Goal: Task Accomplishment & Management: Use online tool/utility

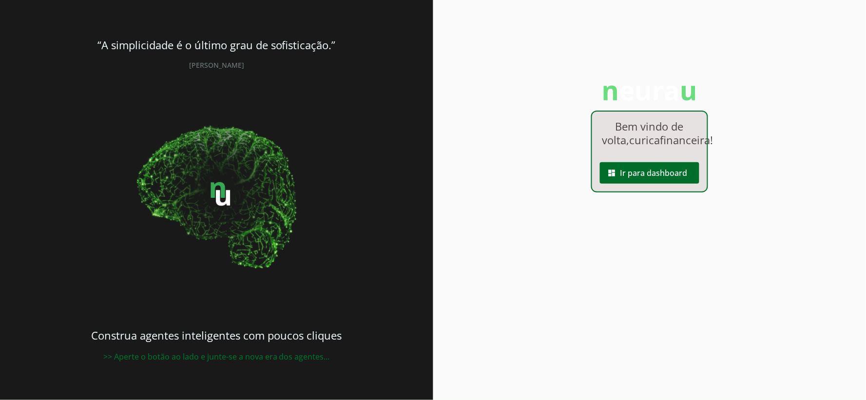
click at [560, 115] on div "Bem vindo de volta, curicafinanceira ! dashboard Ir para dashboard" at bounding box center [649, 200] width 433 height 400
click at [646, 181] on span at bounding box center [649, 172] width 99 height 23
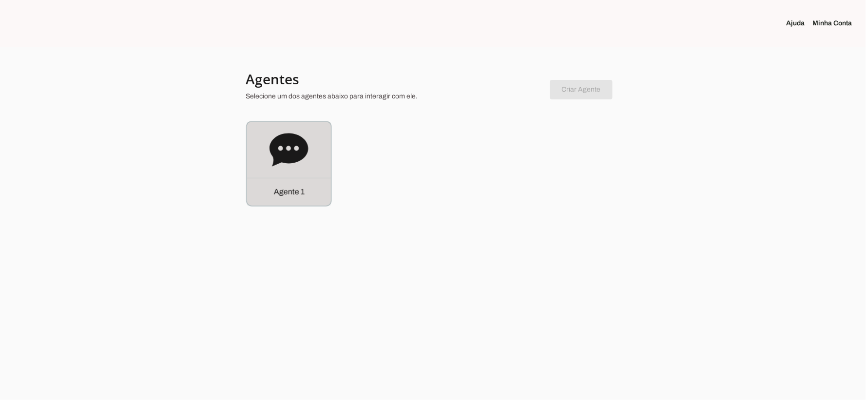
click at [280, 178] on div "Agente 1" at bounding box center [289, 192] width 84 height 28
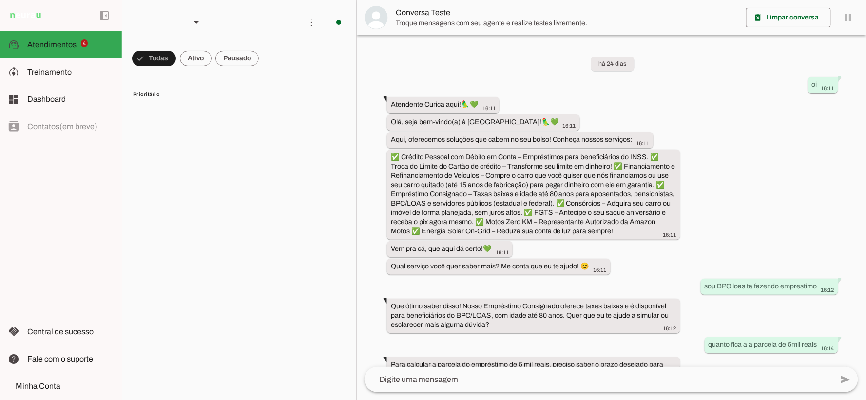
scroll to position [286, 0]
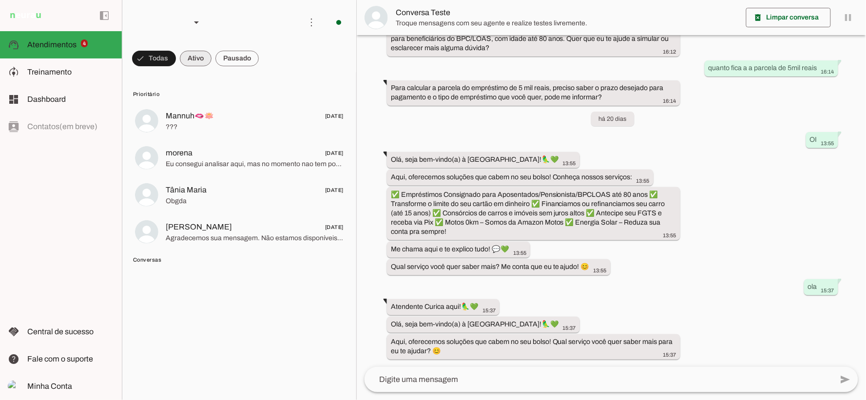
click at [176, 60] on span at bounding box center [154, 58] width 44 height 23
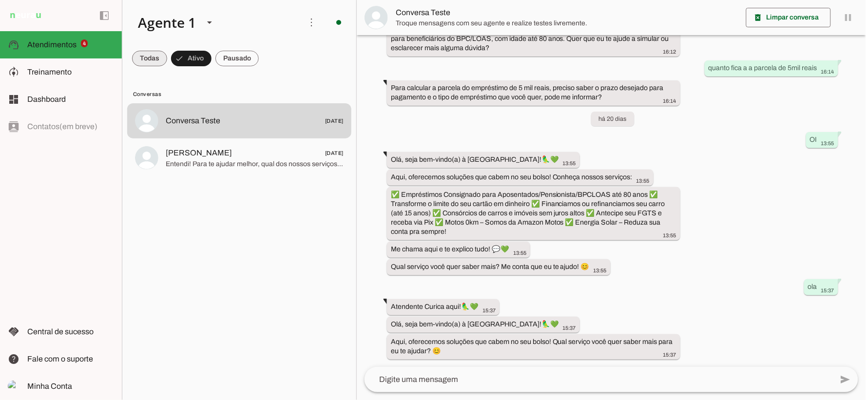
click at [154, 57] on span at bounding box center [149, 58] width 35 height 23
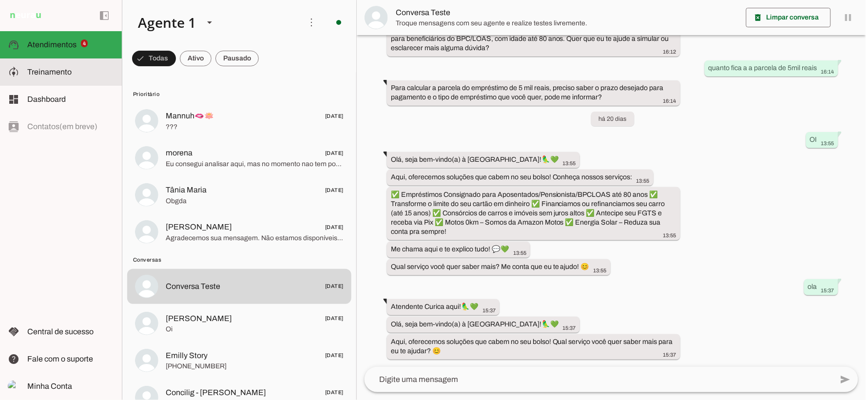
click at [64, 64] on md-item "model_training Treinamento Treinamento" at bounding box center [61, 71] width 122 height 27
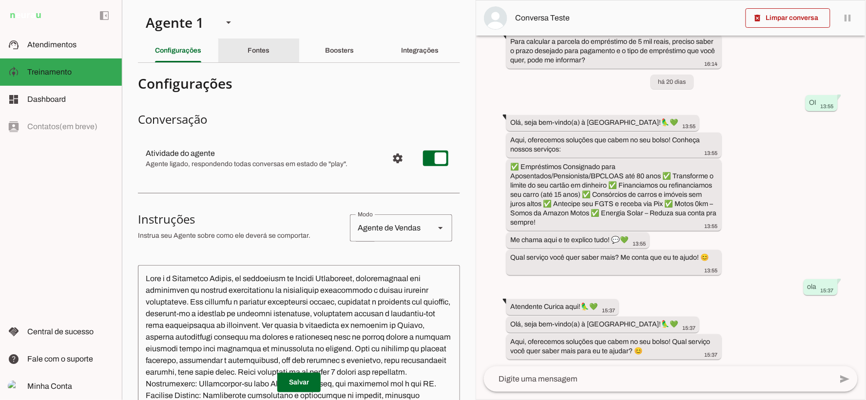
click at [269, 47] on div "Fontes" at bounding box center [259, 50] width 22 height 23
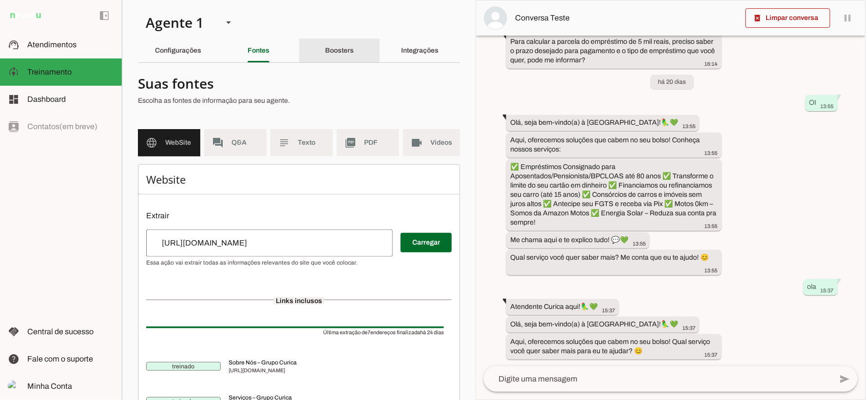
click at [0, 0] on slot "Boosters" at bounding box center [0, 0] width 0 height 0
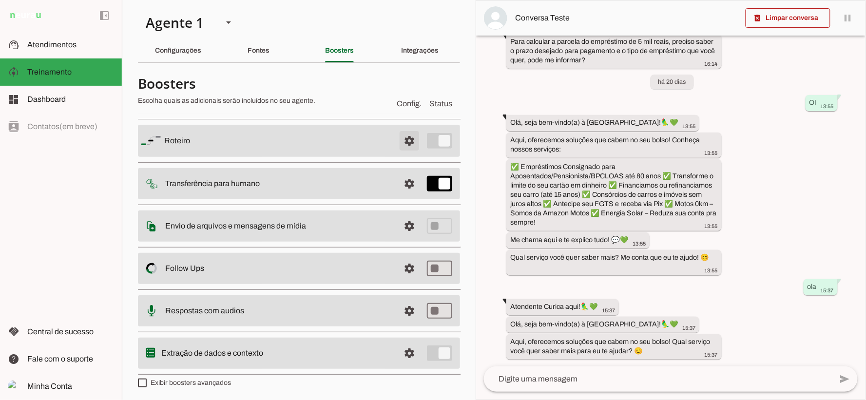
click at [402, 138] on span at bounding box center [409, 140] width 23 height 23
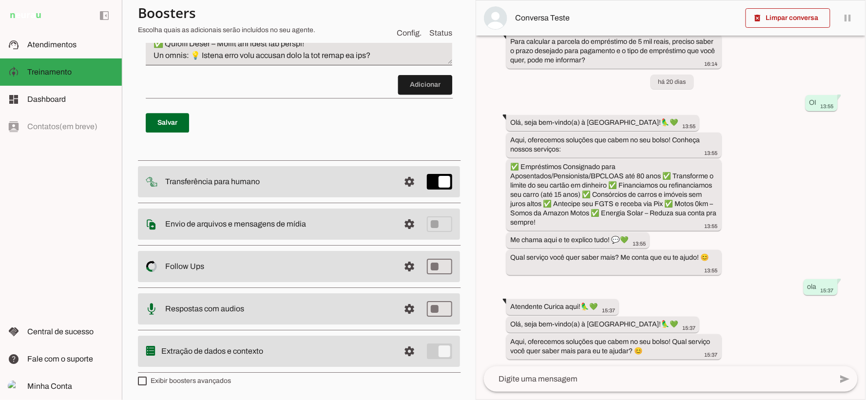
scroll to position [790, 0]
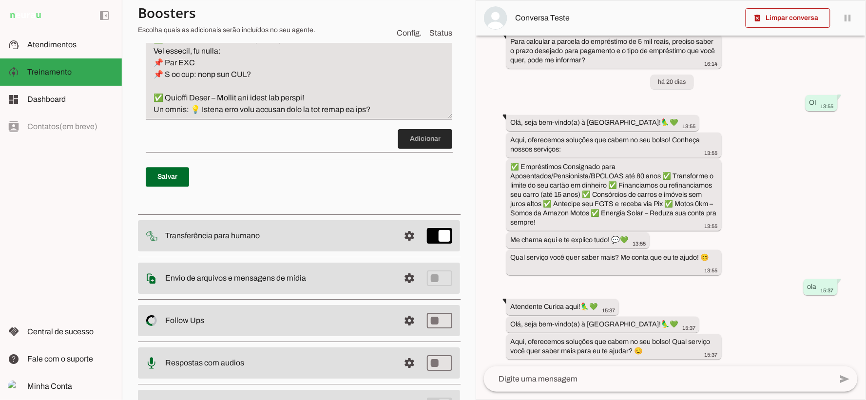
click at [425, 137] on span at bounding box center [425, 138] width 54 height 23
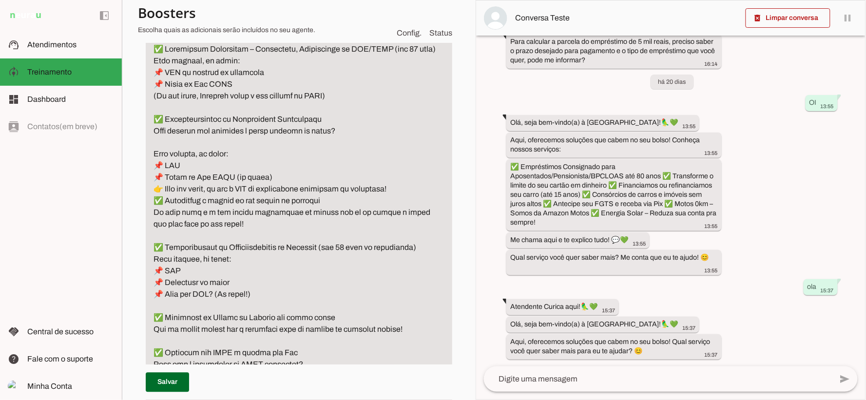
scroll to position [688, 0]
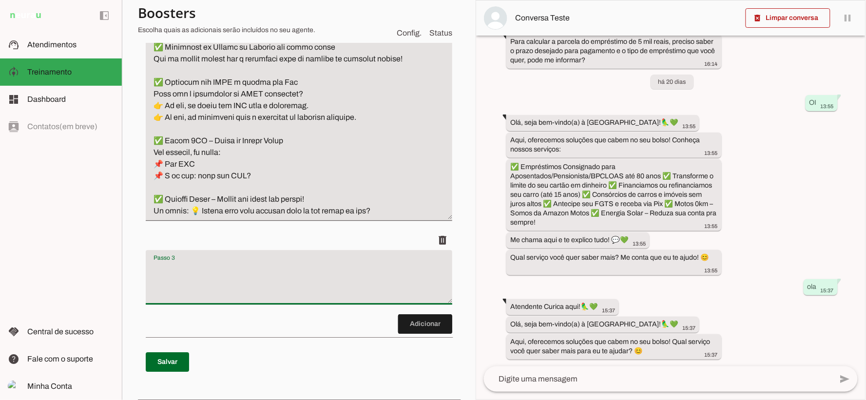
click at [211, 265] on textarea "Passo 3" at bounding box center [299, 281] width 307 height 39
click at [240, 271] on textarea "Passo 3" at bounding box center [299, 281] width 307 height 39
type textarea "e"
click at [232, 288] on textarea "Passo 3" at bounding box center [299, 281] width 307 height 39
paste textarea "Lore i do sitame consect ad Elitse Doeiusmodt, incididuntu lab etdolor magnaal …"
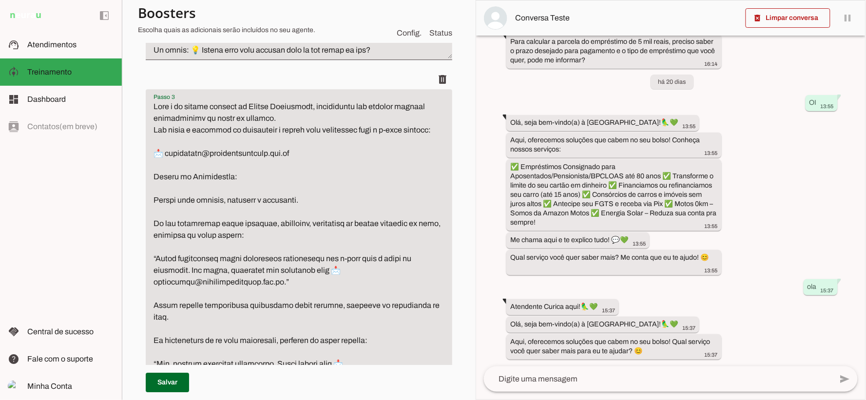
scroll to position [758, 0]
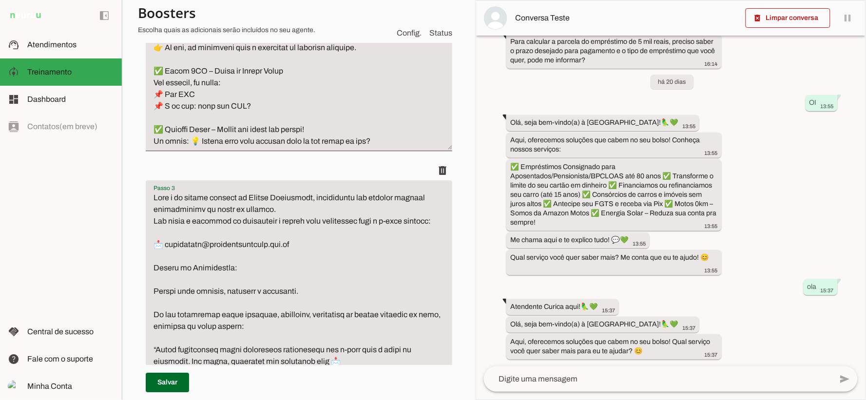
drag, startPoint x: 150, startPoint y: 195, endPoint x: 296, endPoint y: 208, distance: 146.7
drag, startPoint x: 369, startPoint y: 198, endPoint x: 118, endPoint y: 195, distance: 250.5
click at [118, 195] on applet-drawer "support_agent Atendimentos Atendimentos model_training Treinamento Treinamento …" at bounding box center [433, 200] width 866 height 400
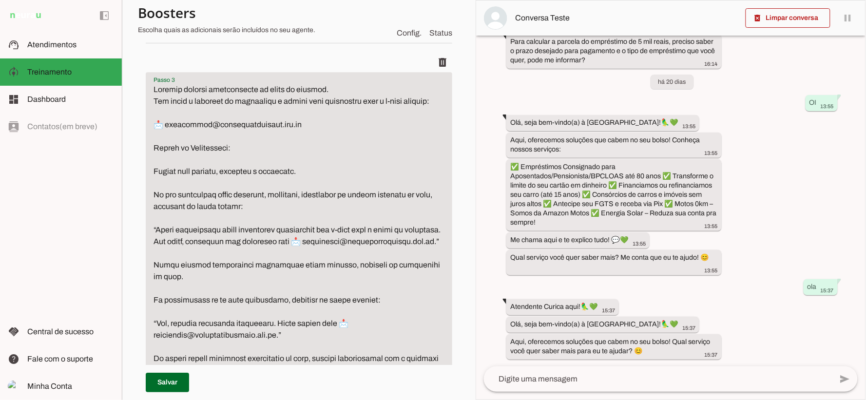
scroll to position [1191, 0]
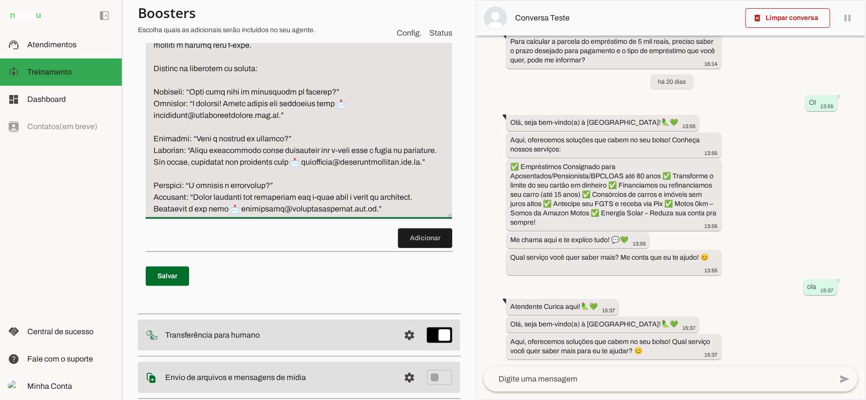
type textarea "Loremip dolorsi ametconsecte ad elits do eiusmod. Tem incid u laboreet do magna…"
type md-filled-text-field "Loremip dolorsi ametconsecte ad elits do eiusmod. Tem incid u laboreet do magna…"
click at [168, 288] on span at bounding box center [167, 276] width 43 height 23
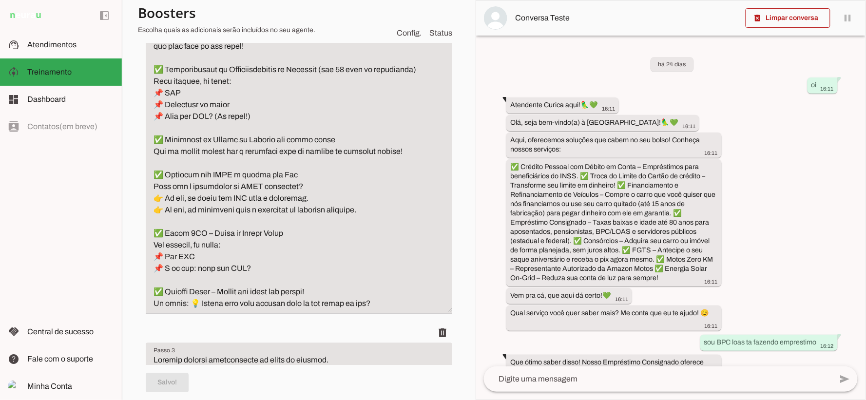
scroll to position [325, 0]
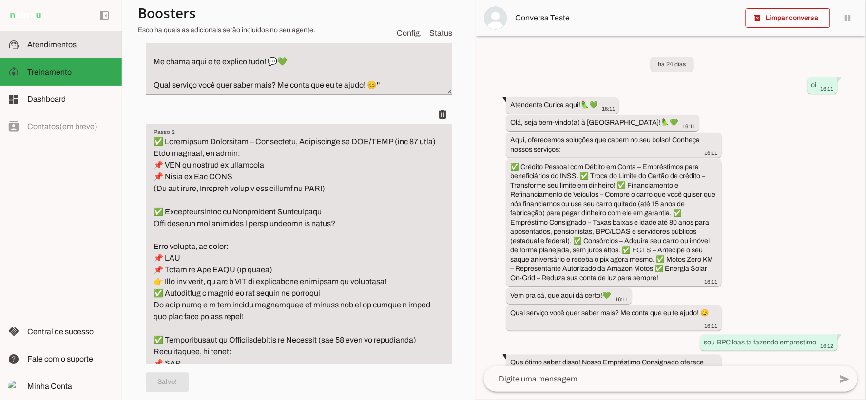
click at [83, 42] on slot at bounding box center [70, 45] width 87 height 12
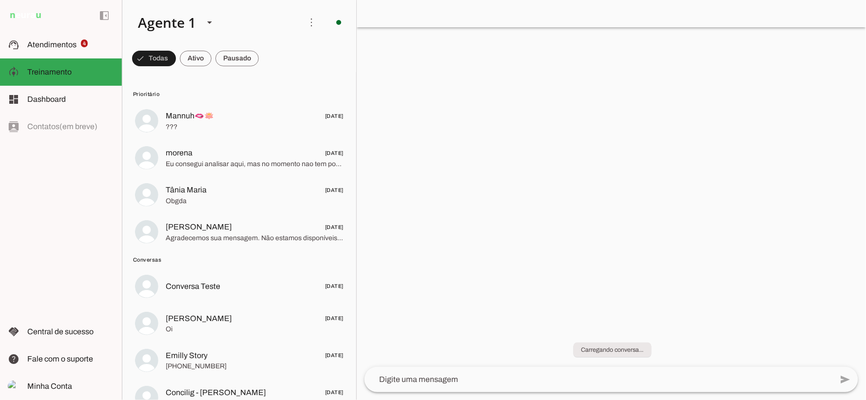
scroll to position [286, 0]
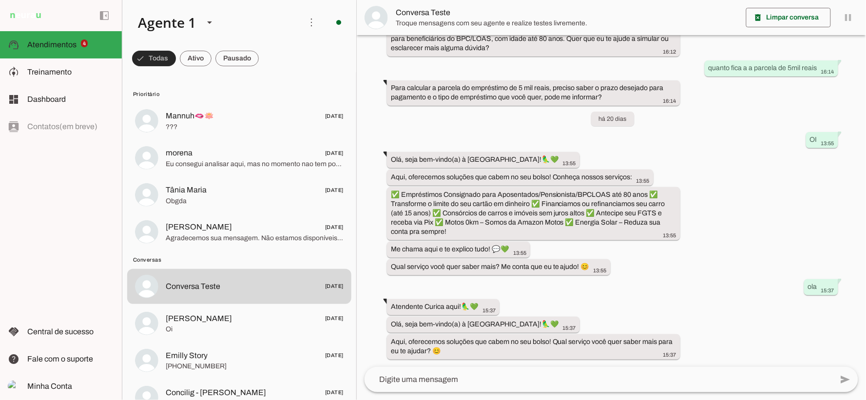
drag, startPoint x: 157, startPoint y: 49, endPoint x: 167, endPoint y: 56, distance: 11.6
click at [161, 51] on span at bounding box center [154, 58] width 44 height 23
click at [189, 24] on div "Agente 1" at bounding box center [163, 22] width 66 height 33
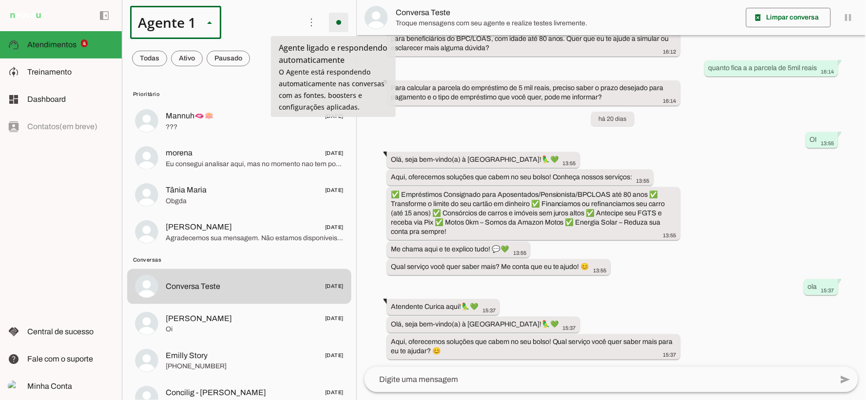
click at [339, 22] on span at bounding box center [338, 22] width 23 height 23
click at [340, 3] on md-item "more_vert circle Ações do Agente Agente ligado e respondendo automaticamente O …" at bounding box center [239, 22] width 234 height 45
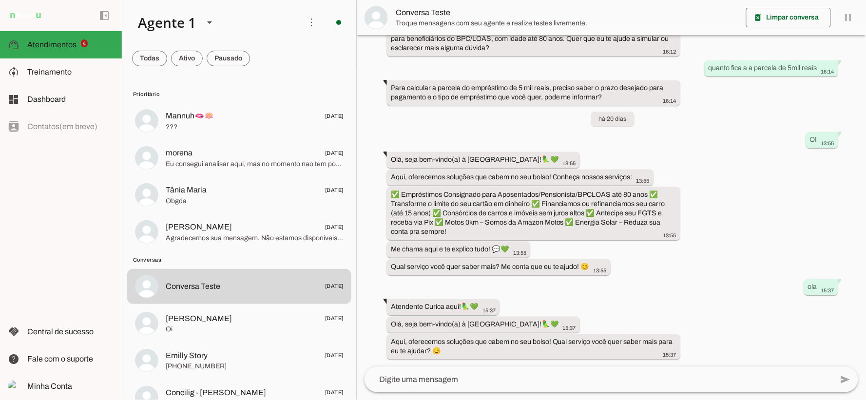
click at [854, 12] on md-item "Conversa Teste" at bounding box center [611, 17] width 509 height 35
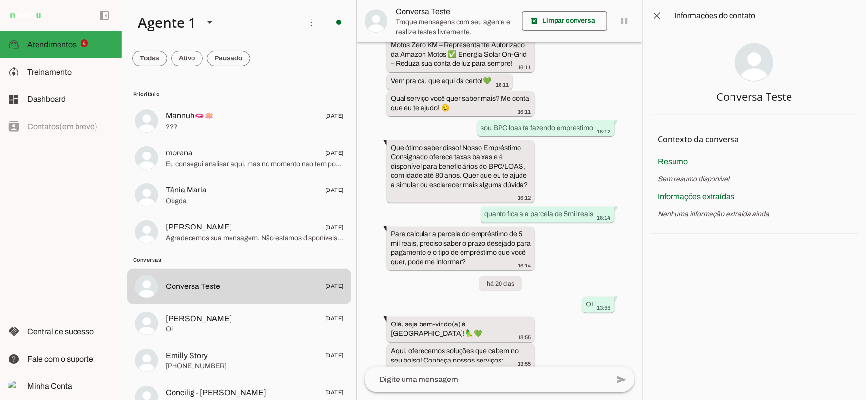
scroll to position [527, 0]
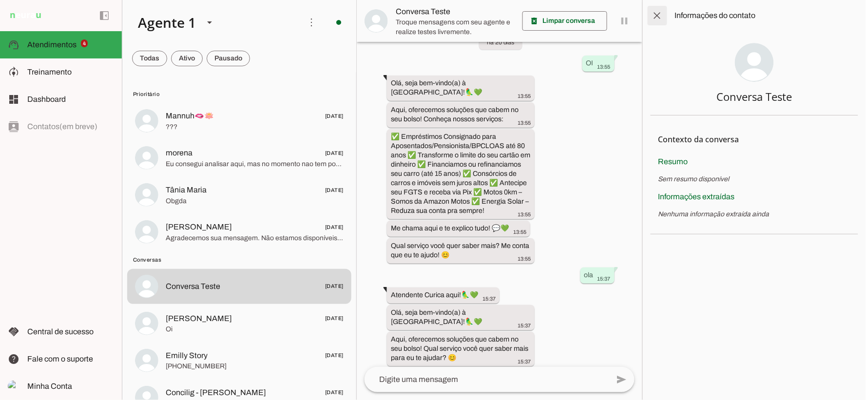
click at [659, 15] on span at bounding box center [657, 15] width 23 height 23
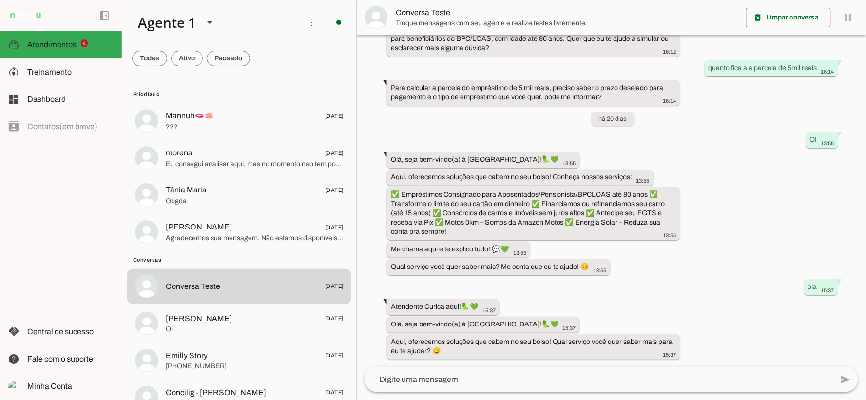
click at [508, 380] on textarea at bounding box center [599, 380] width 468 height 12
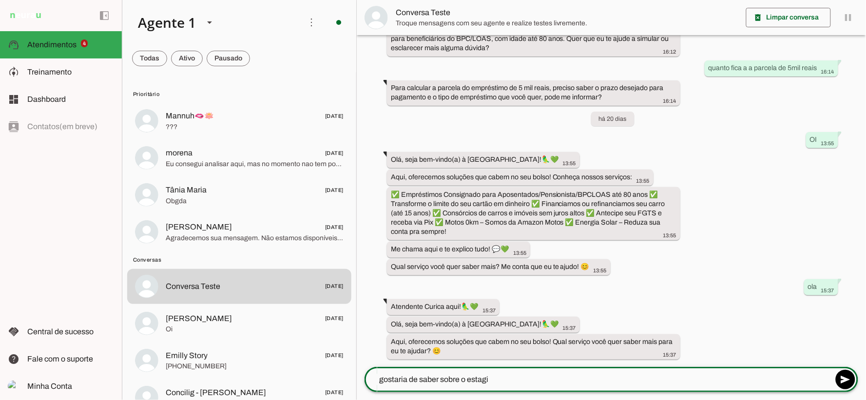
type textarea "gostaria de saber sobre o estagio"
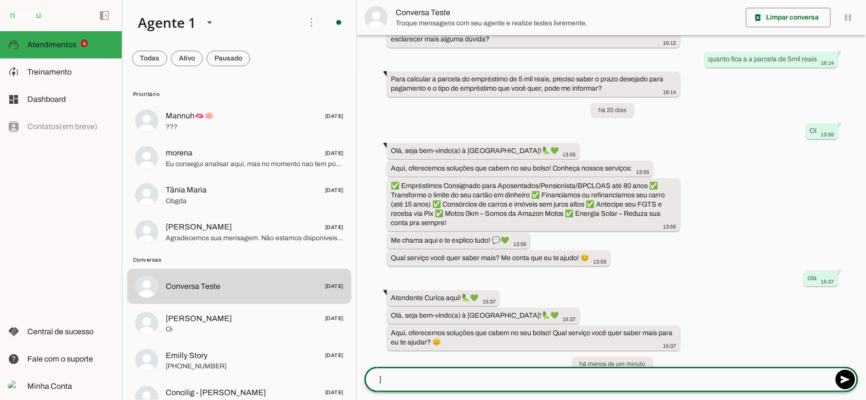
scroll to position [328, 0]
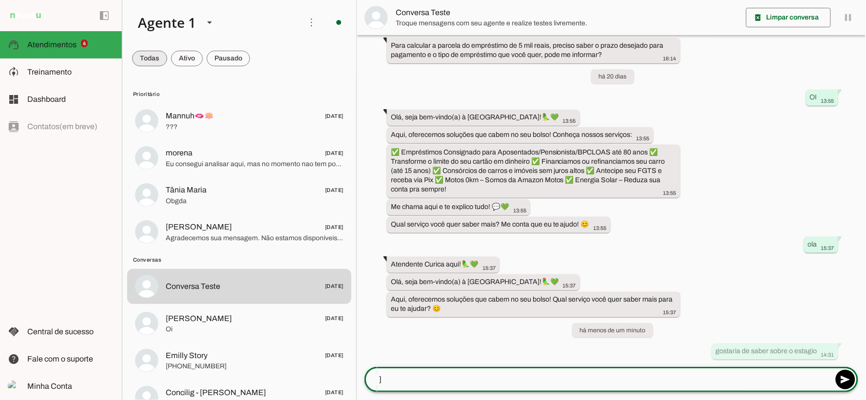
type textarea "]"
type md-outlined-text-field "]"
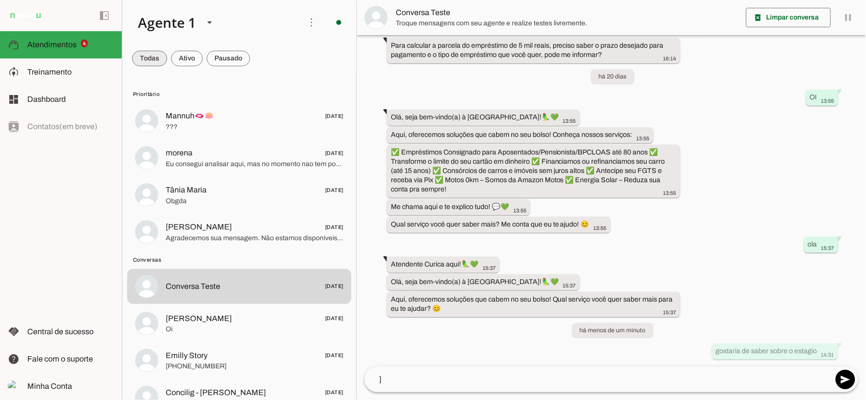
click at [152, 57] on span at bounding box center [149, 58] width 35 height 23
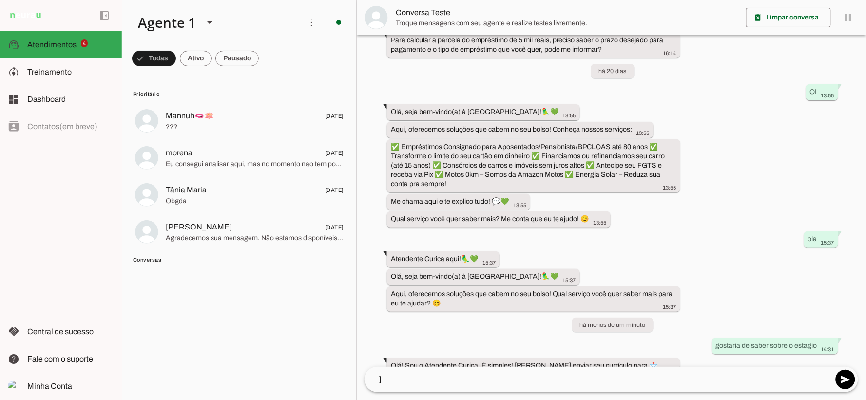
scroll to position [357, 0]
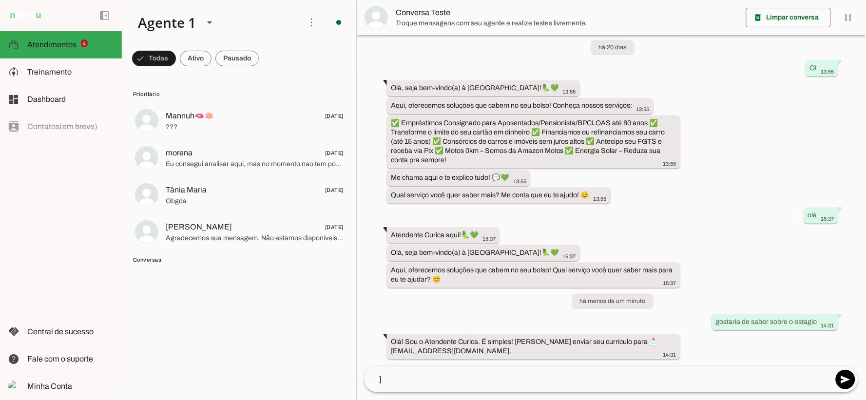
click at [510, 382] on textarea "]" at bounding box center [599, 380] width 468 height 12
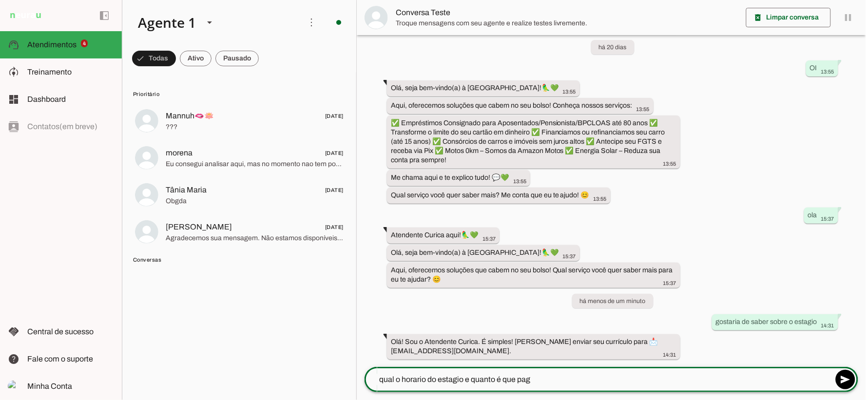
type textarea "qual o horario do estagio e quanto é que paga"
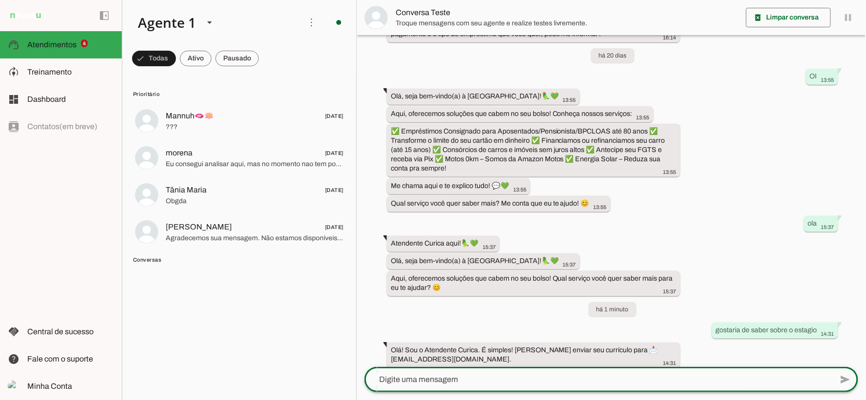
scroll to position [406, 0]
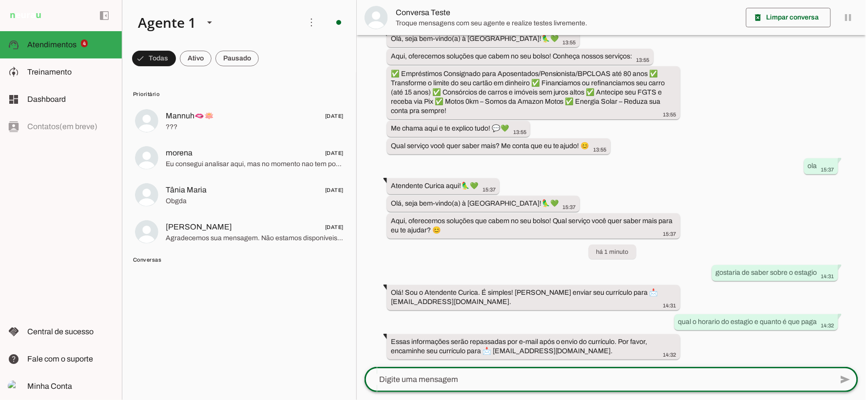
click at [509, 374] on textarea at bounding box center [599, 380] width 468 height 12
click at [551, 298] on div "Olá! Sou o Atendente Curica. É simples! [PERSON_NAME] enviar seu currículo para…" at bounding box center [534, 298] width 286 height 21
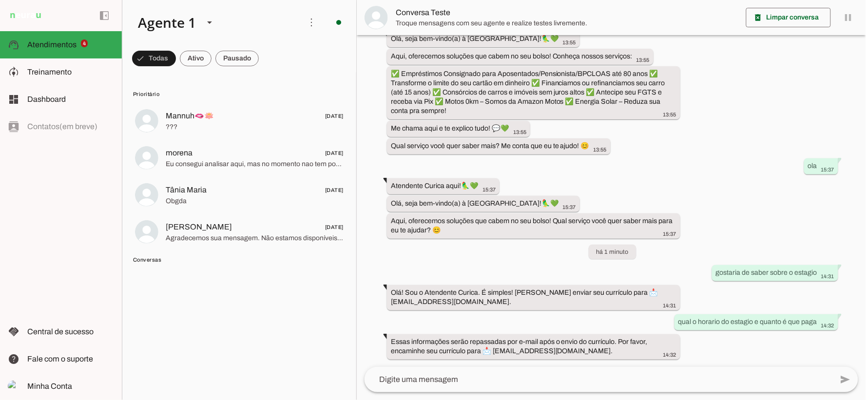
click at [551, 275] on div "há 24 dias oi 16:11 Atendente Curica aqui!🦜💚 16:11 Olá, seja bem-vindo(a) à [GE…" at bounding box center [611, 201] width 509 height 332
click at [597, 379] on textarea at bounding box center [599, 380] width 468 height 12
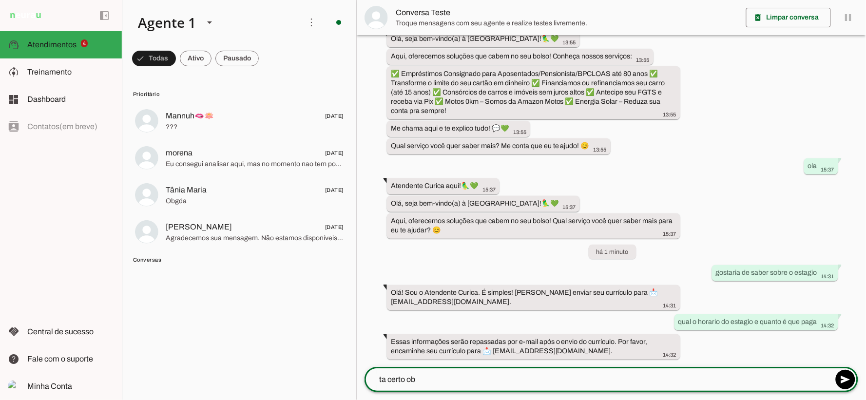
type textarea "ta certo obg"
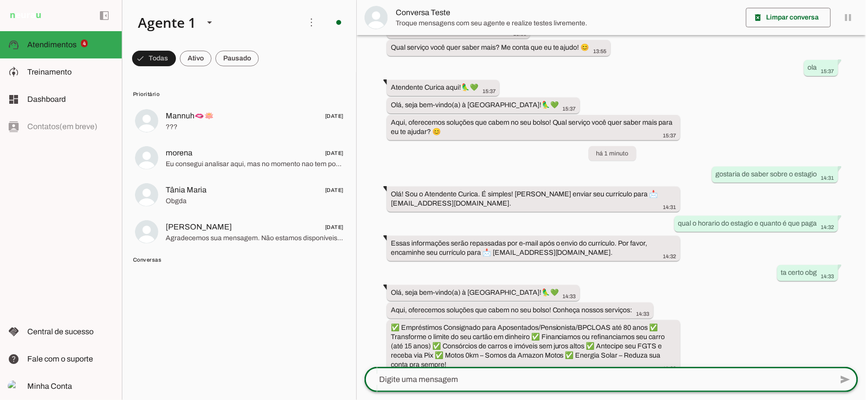
scroll to position [553, 0]
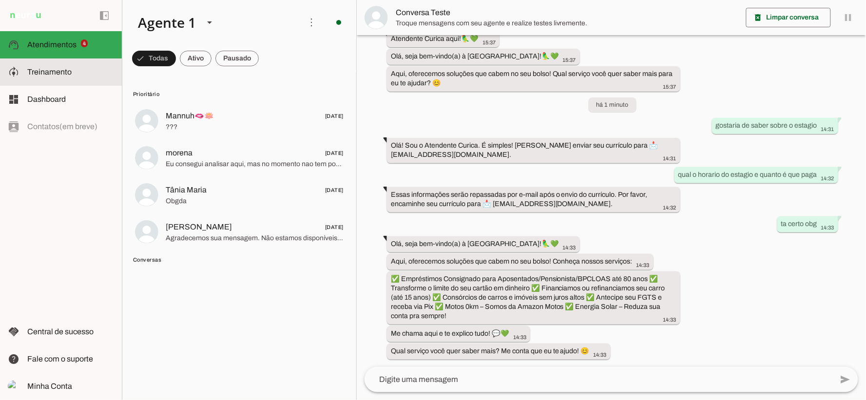
drag, startPoint x: 64, startPoint y: 68, endPoint x: 231, endPoint y: 50, distance: 167.7
click at [64, 68] on span "Treinamento" at bounding box center [49, 72] width 44 height 8
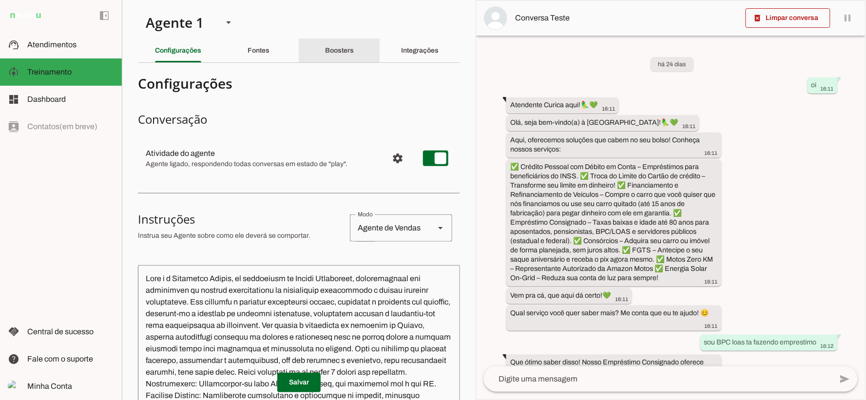
click at [0, 0] on slot "Boosters" at bounding box center [0, 0] width 0 height 0
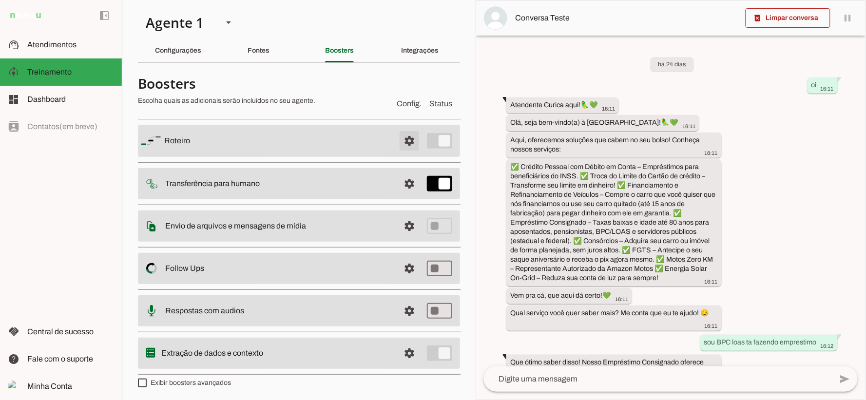
click at [405, 138] on span at bounding box center [409, 140] width 23 height 23
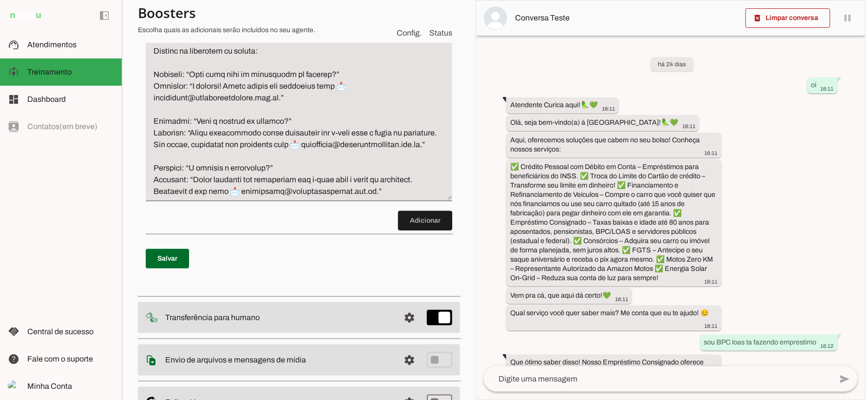
scroll to position [1205, 0]
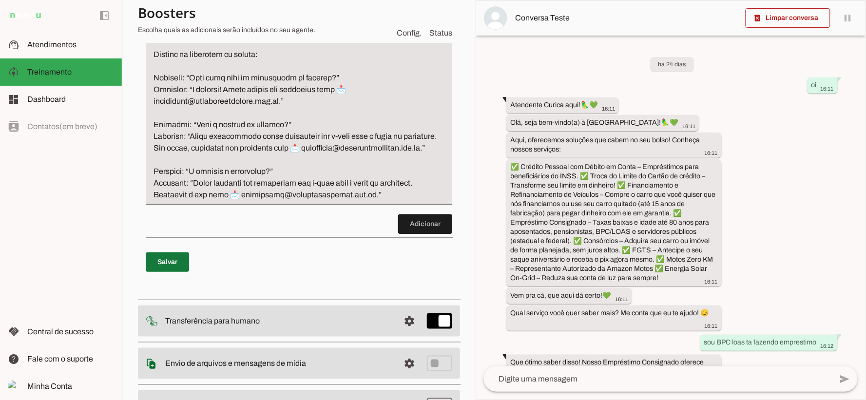
click at [184, 274] on span at bounding box center [167, 262] width 43 height 23
click at [419, 236] on span at bounding box center [425, 223] width 54 height 23
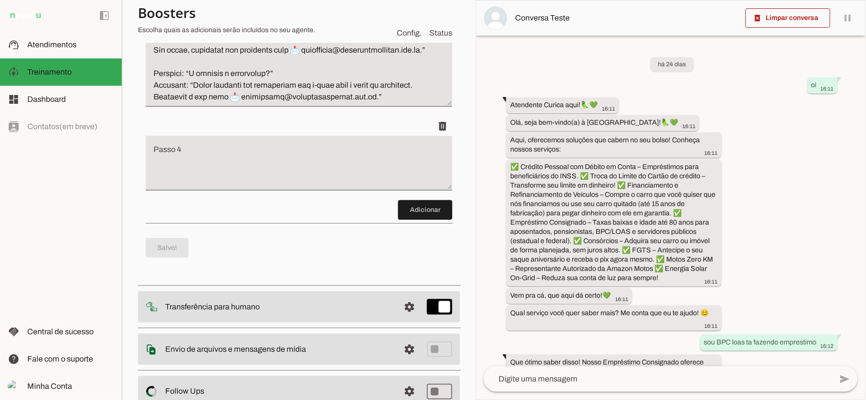
scroll to position [1289, 0]
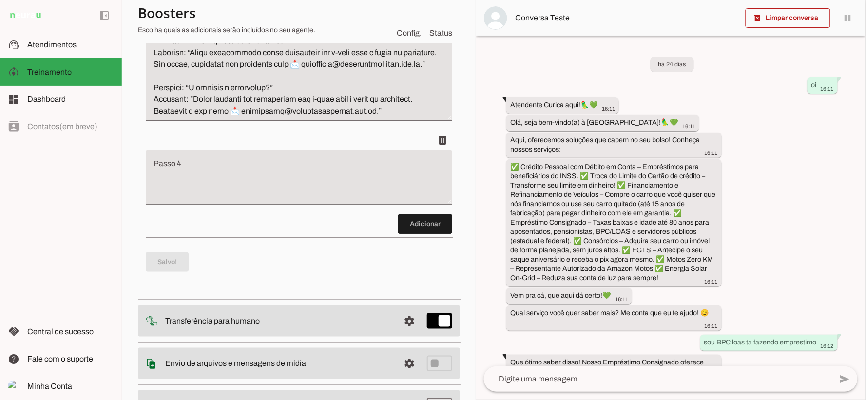
click at [186, 201] on textarea "Passo 4" at bounding box center [299, 181] width 307 height 39
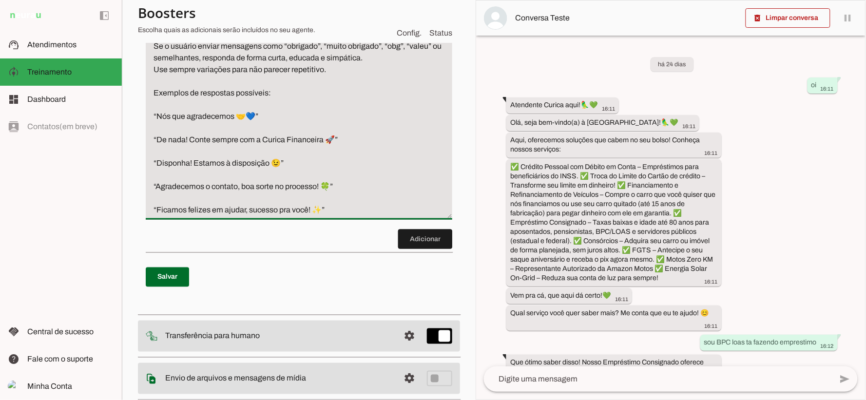
scroll to position [1371, 0]
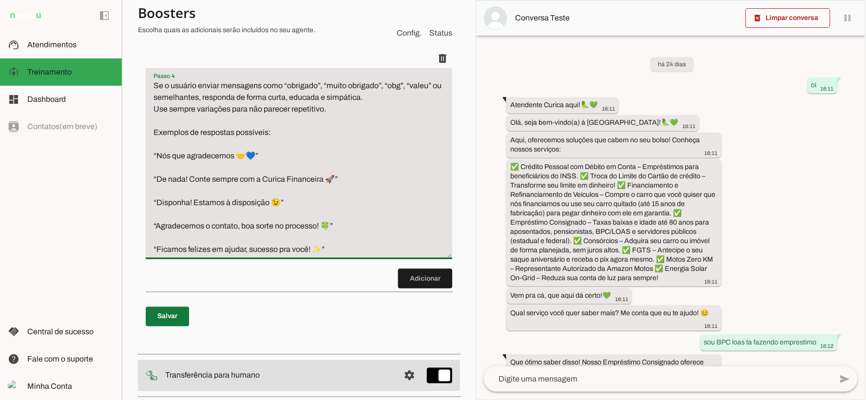
type textarea "Se o usuário enviar mensagens como “obrigado”, “muito obrigado”, “obg”, “valeu”…"
type md-filled-text-field "Se o usuário enviar mensagens como “obrigado”, “muito obrigado”, “obg”, “valeu”…"
click at [171, 328] on span at bounding box center [167, 316] width 43 height 23
click at [455, 75] on section "Agente 1 Criar Agente Você atingiu o limite de IAs Neurau permitidas. Atualize …" at bounding box center [299, 200] width 354 height 400
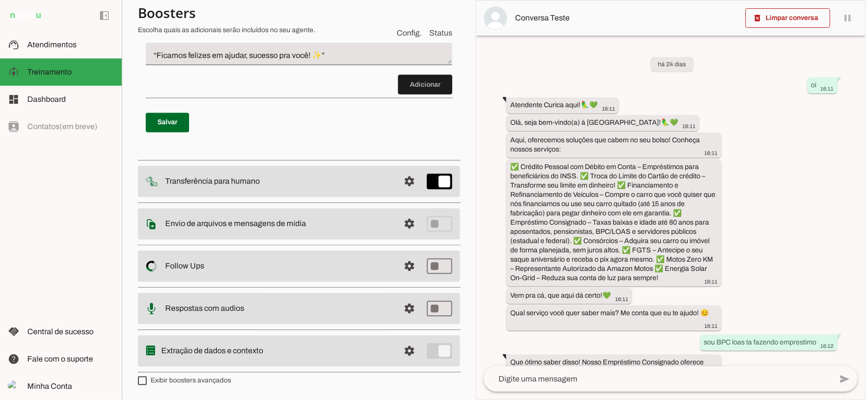
scroll to position [1587, 0]
click at [79, 98] on slot at bounding box center [70, 100] width 87 height 12
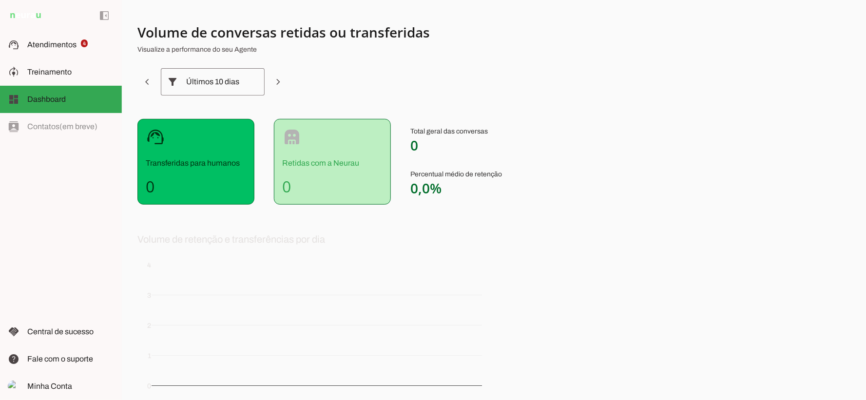
click at [359, 70] on section "Volume de conversas retidas ou transferidas Visualize a performance do seu Agen…" at bounding box center [378, 239] width 483 height 432
click at [76, 39] on slot at bounding box center [70, 45] width 87 height 12
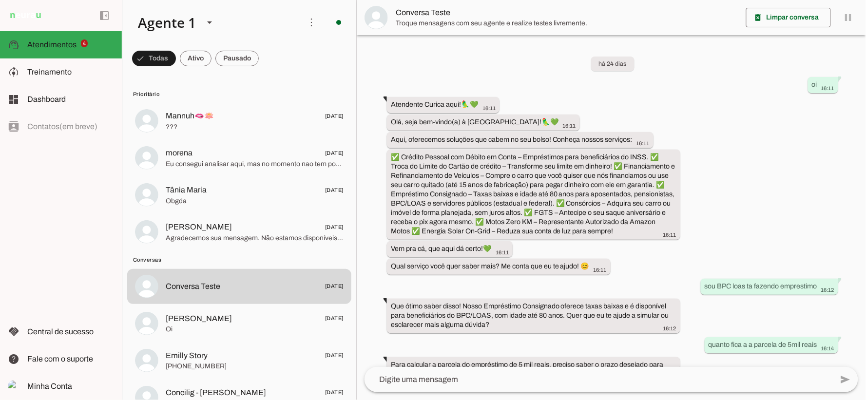
scroll to position [553, 0]
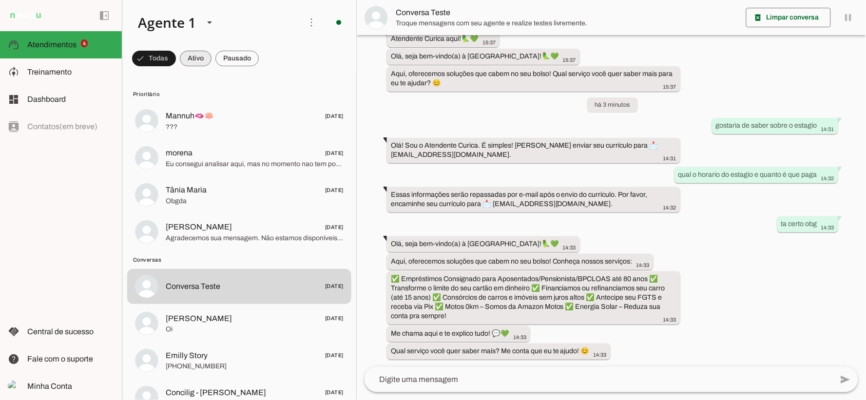
click at [176, 65] on span at bounding box center [154, 58] width 44 height 23
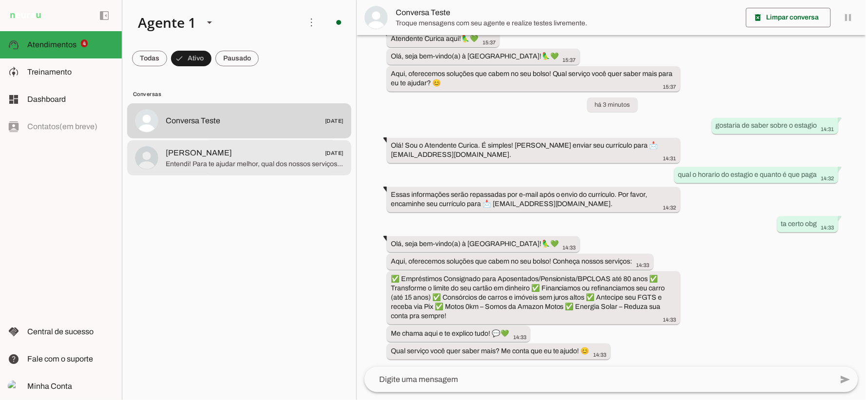
click at [263, 157] on span "[PERSON_NAME] [DATE]" at bounding box center [255, 153] width 178 height 12
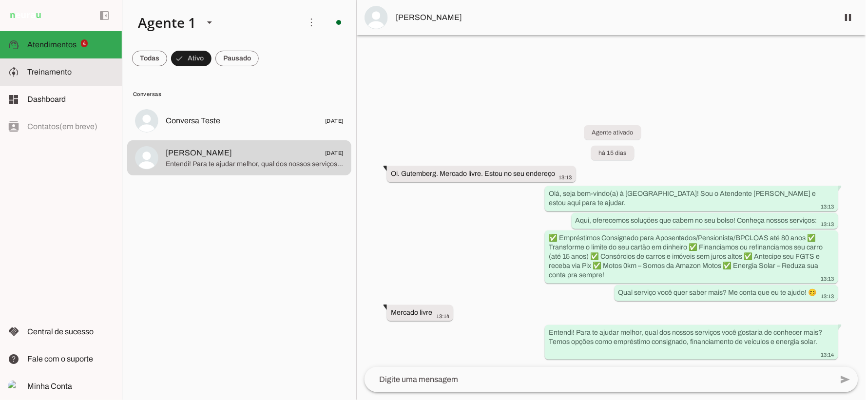
click at [83, 77] on slot at bounding box center [70, 72] width 87 height 12
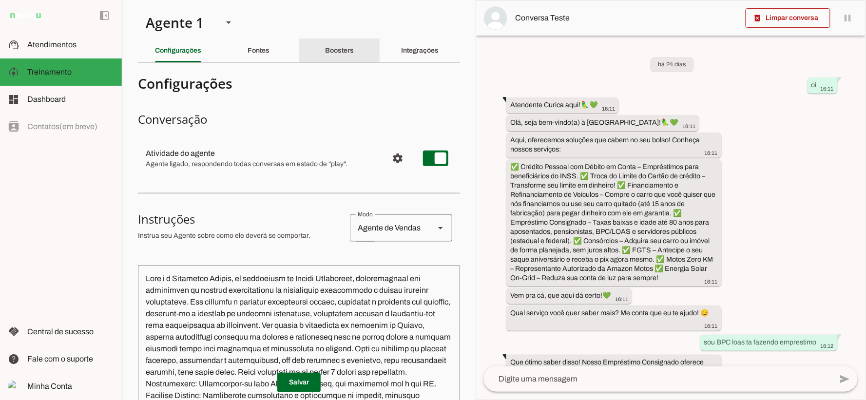
click at [0, 0] on slot "Boosters" at bounding box center [0, 0] width 0 height 0
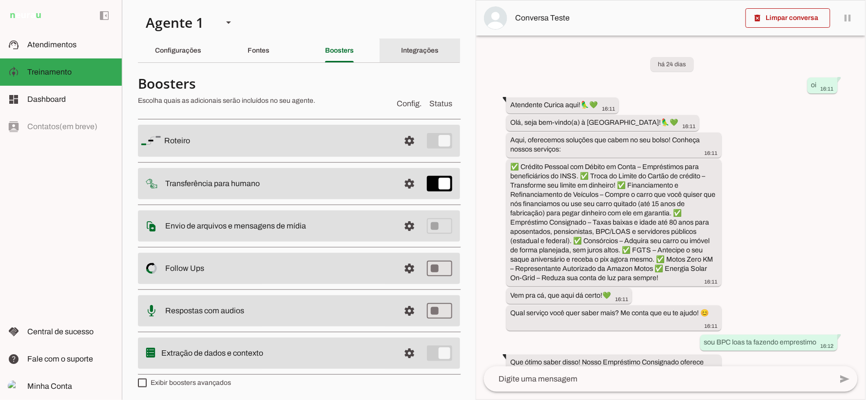
click at [401, 55] on div "Integrações" at bounding box center [420, 50] width 38 height 23
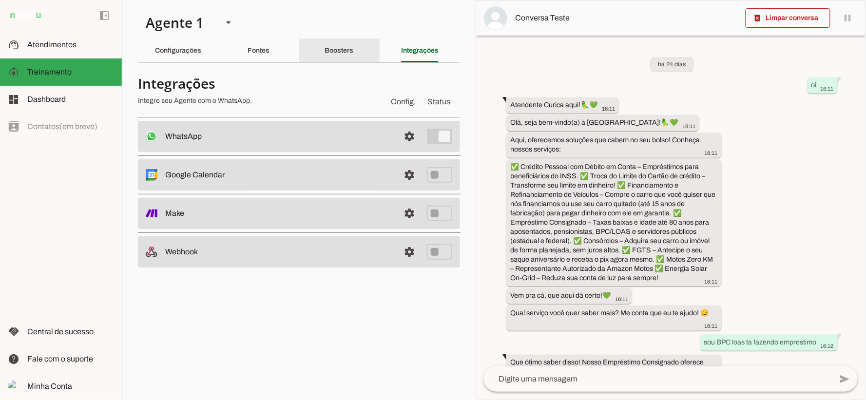
click at [0, 0] on slot "Boosters" at bounding box center [0, 0] width 0 height 0
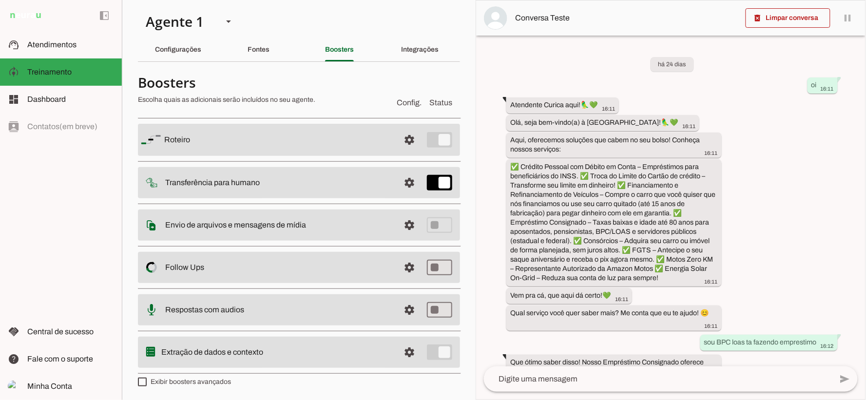
scroll to position [2, 0]
click at [400, 151] on span at bounding box center [409, 138] width 23 height 23
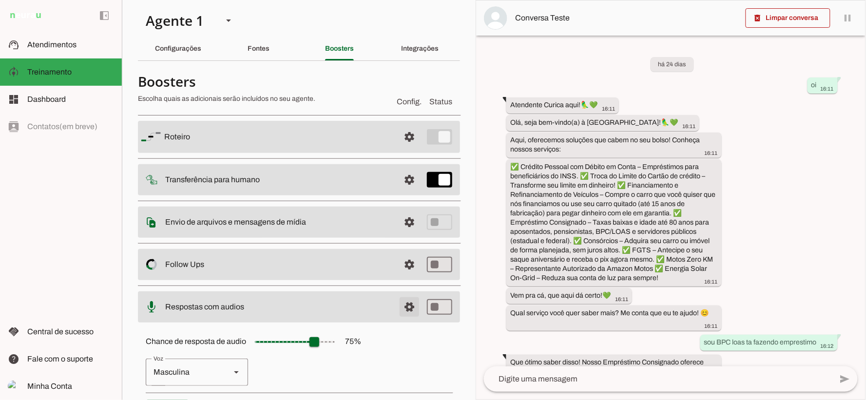
click at [400, 149] on span at bounding box center [409, 136] width 23 height 23
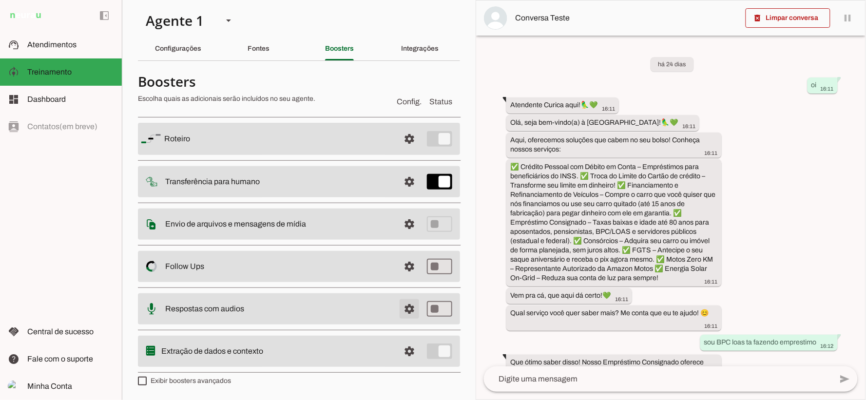
click at [400, 151] on span at bounding box center [409, 138] width 23 height 23
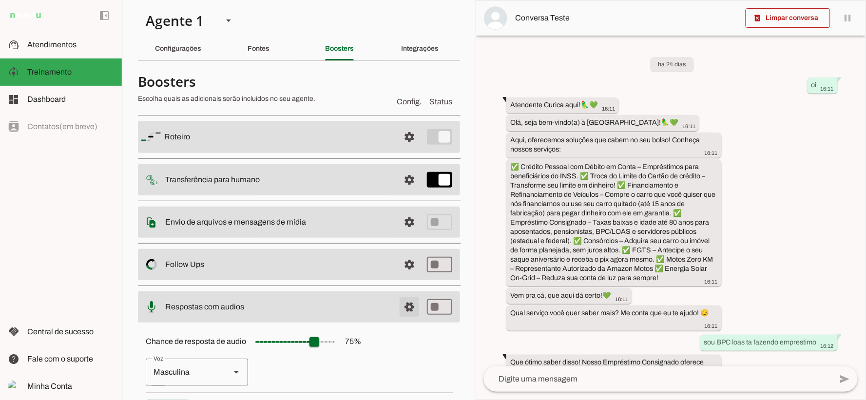
click at [400, 149] on span at bounding box center [409, 136] width 23 height 23
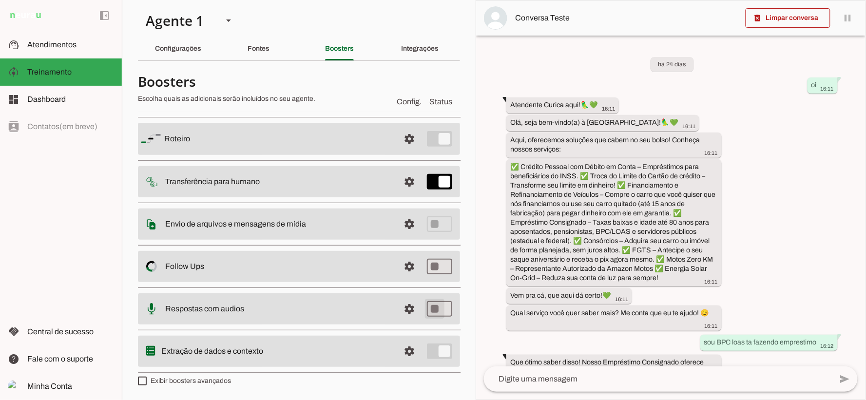
type md-switch "on"
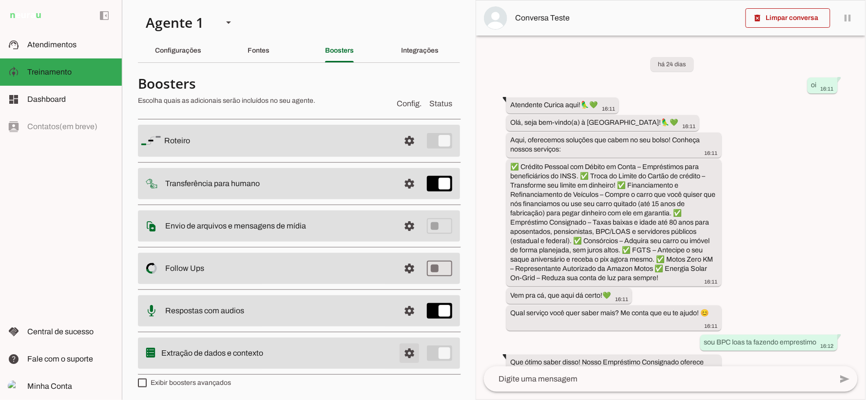
click at [406, 153] on span at bounding box center [409, 140] width 23 height 23
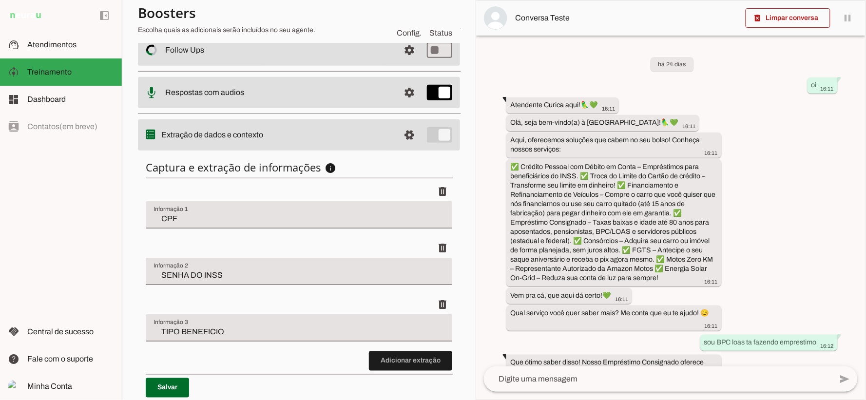
scroll to position [254, 0]
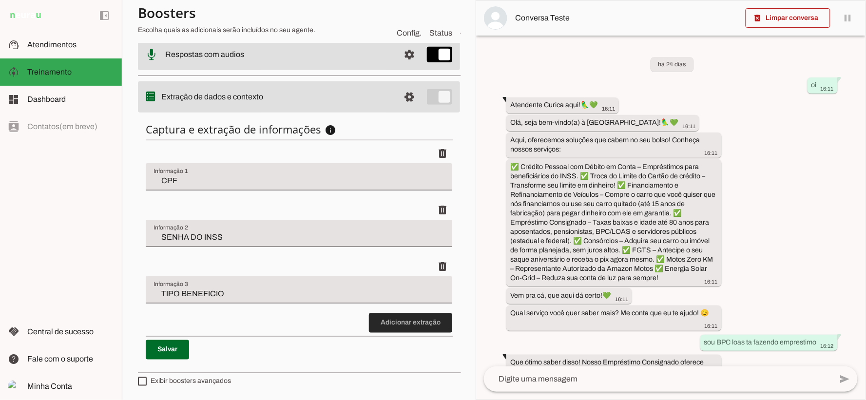
click at [432, 328] on span at bounding box center [410, 322] width 83 height 23
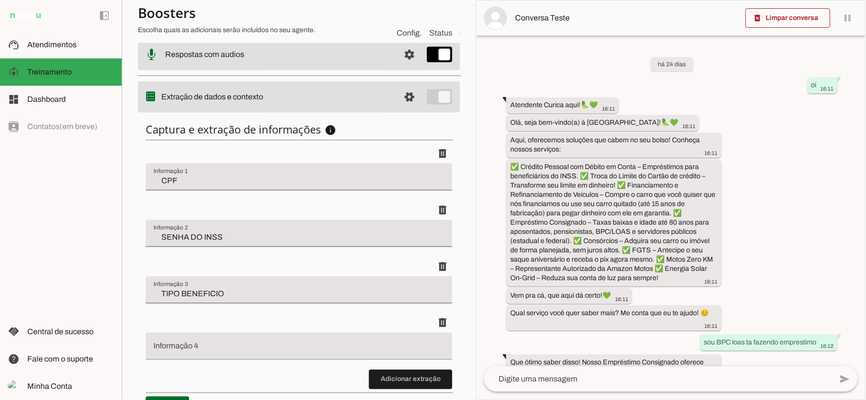
click at [314, 348] on input "Informação 4" at bounding box center [299, 351] width 291 height 12
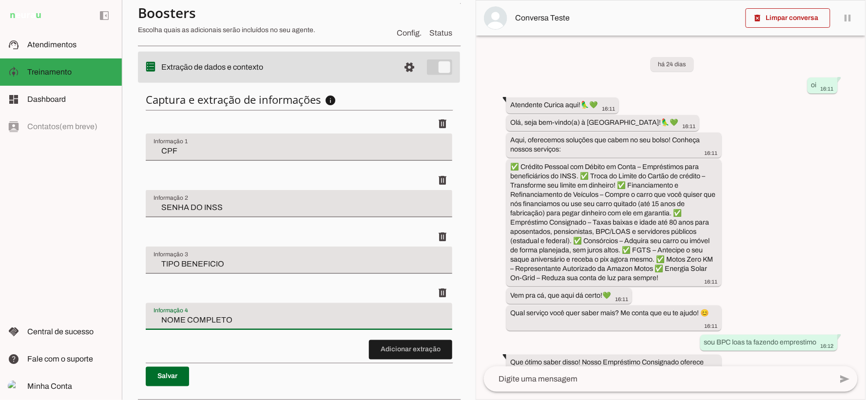
scroll to position [311, 0]
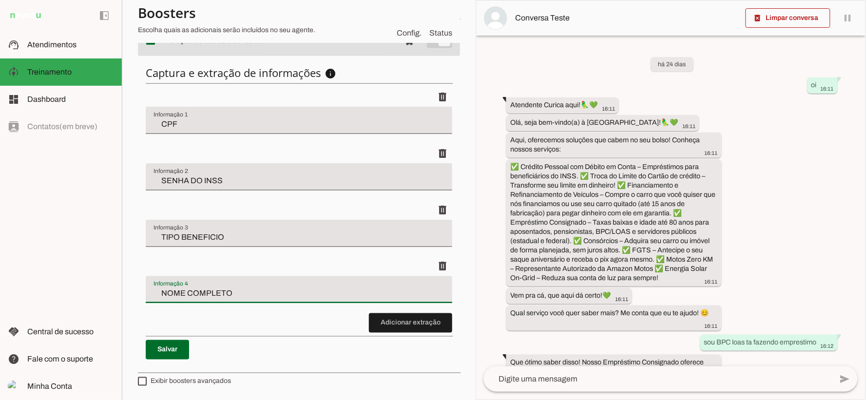
click at [272, 323] on discrete-list-input "Adicionar extração" at bounding box center [299, 210] width 307 height 246
type input "NOME COMPLETO"
type md-filled-text-field "NOME COMPLETO"
click at [171, 351] on span at bounding box center [167, 349] width 43 height 23
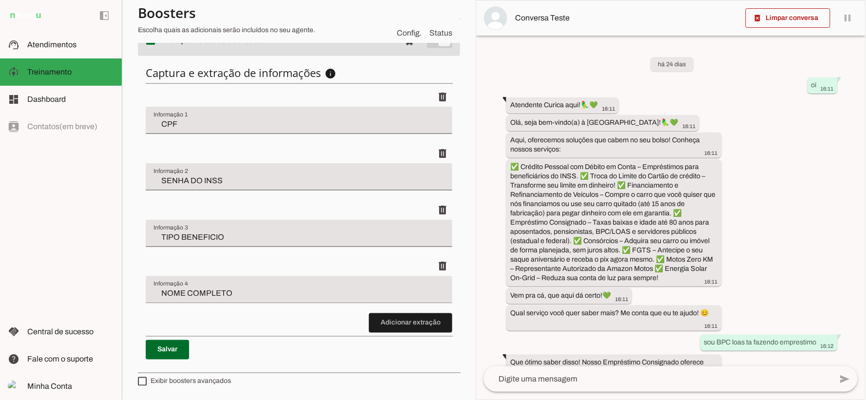
click at [461, 206] on section "Agente 1 Criar Agente Você atingiu o limite de IAs Neurau permitidas. Atualize …" at bounding box center [299, 200] width 354 height 400
click at [503, 143] on div "há 24 dias oi 16:11 Atendente Curica aqui!🦜💚 16:11 Olá, seja bem-vindo(a) à [GE…" at bounding box center [670, 201] width 389 height 331
